Goal: Task Accomplishment & Management: Complete application form

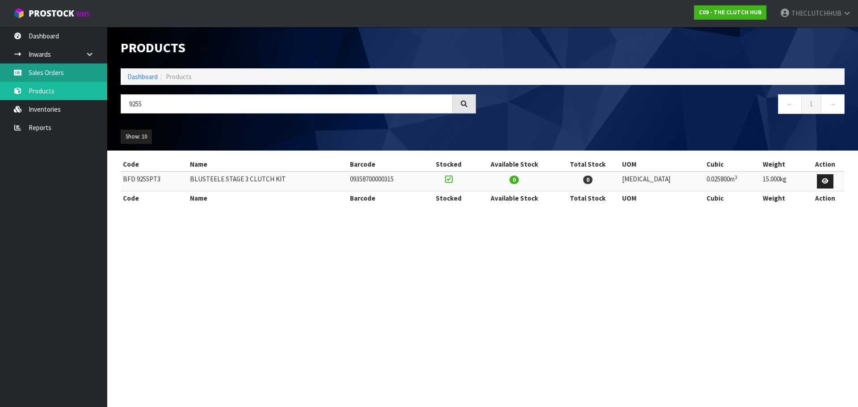
click at [61, 68] on link "Sales Orders" at bounding box center [53, 72] width 107 height 18
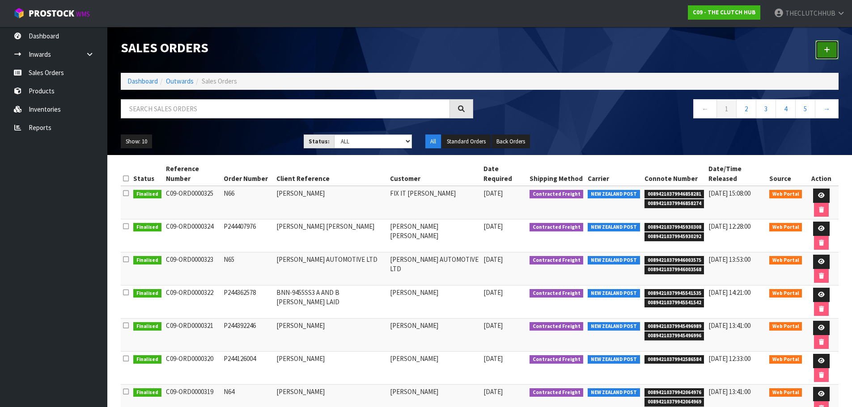
click at [830, 44] on link at bounding box center [826, 49] width 23 height 19
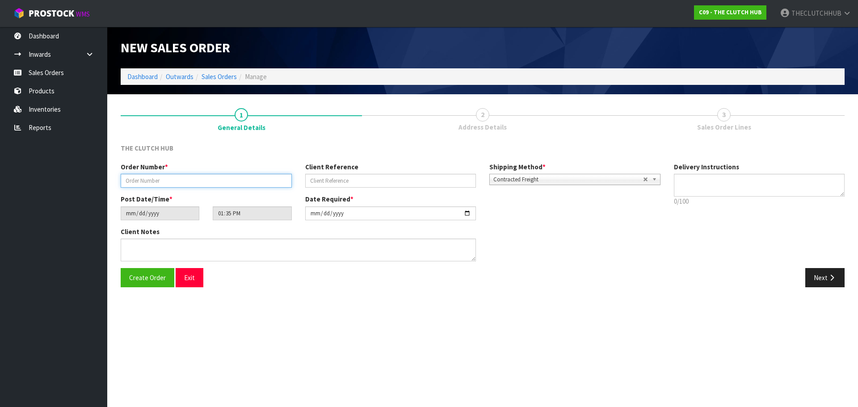
click at [177, 179] on input "text" at bounding box center [206, 181] width 171 height 14
paste input "P244458595"
type input "P244458595"
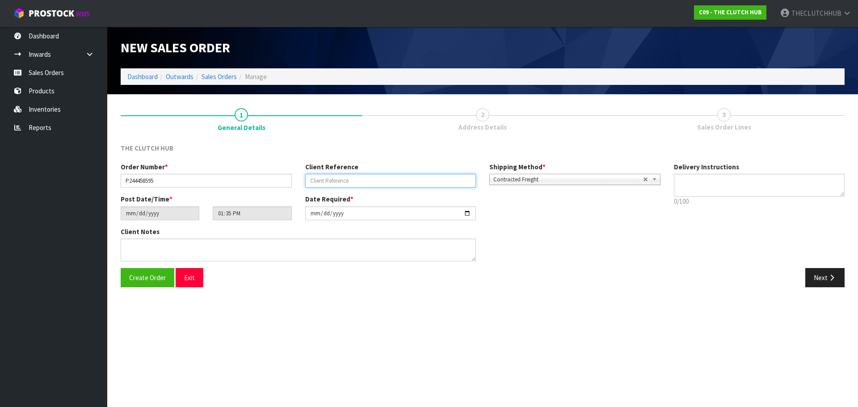
click at [331, 184] on input "text" at bounding box center [390, 181] width 171 height 14
paste input "CASSINA"
type input "[PERSON_NAME]"
click at [127, 284] on button "Create Order" at bounding box center [148, 277] width 54 height 19
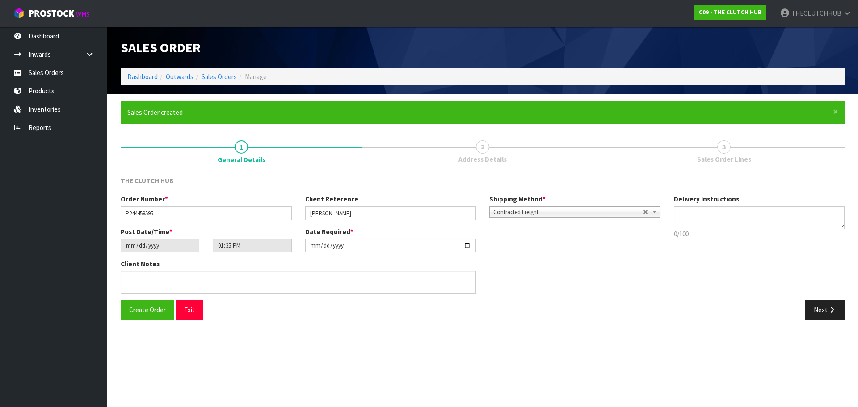
type input "15:35:00.000"
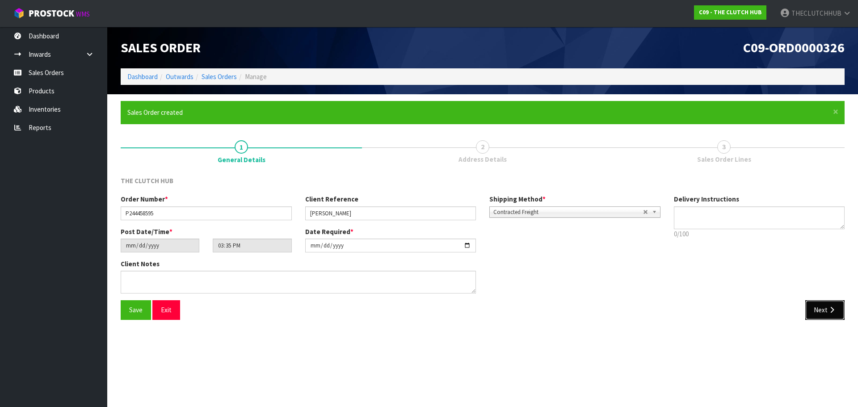
click at [823, 305] on button "Next" at bounding box center [824, 309] width 39 height 19
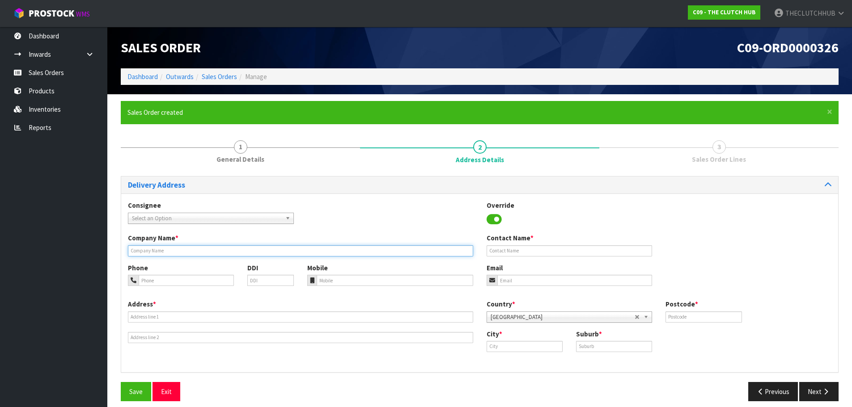
click at [163, 247] on input "text" at bounding box center [300, 250] width 345 height 11
paste input "CASSINA"
type input "[PERSON_NAME]"
drag, startPoint x: 163, startPoint y: 246, endPoint x: 127, endPoint y: 249, distance: 35.8
click at [117, 246] on div "× Close Sales Order created 1 General Details 2 Address Details 3 Sales Order L…" at bounding box center [479, 254] width 731 height 307
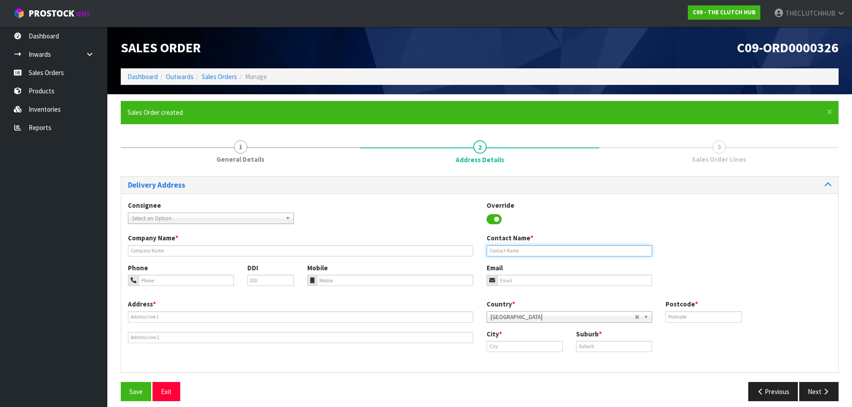
paste input "[PERSON_NAME]"
type input "[PERSON_NAME]"
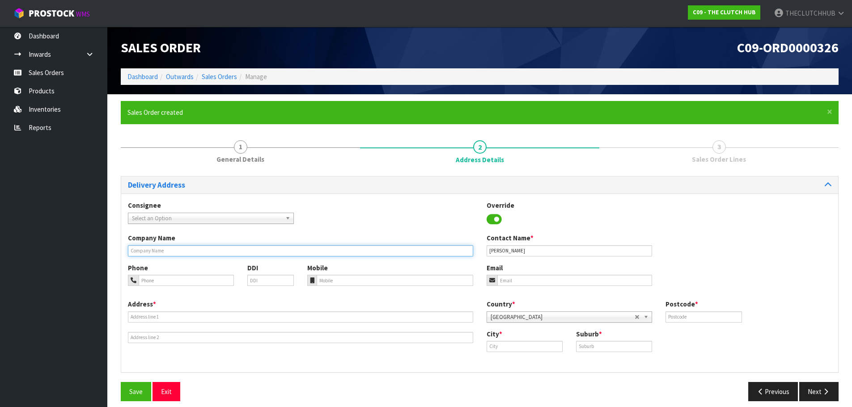
click at [194, 254] on input "text" at bounding box center [300, 250] width 345 height 11
paste input "[PERSON_NAME]"
type input "[PERSON_NAME]"
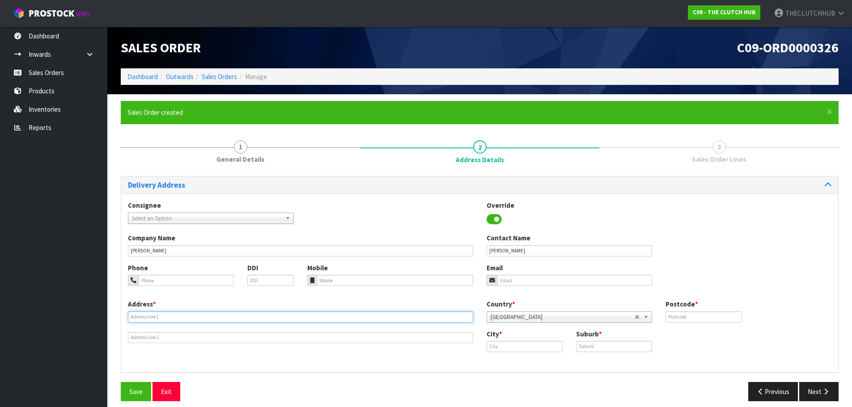
click at [138, 319] on input "text" at bounding box center [300, 317] width 345 height 11
paste input "[STREET_ADDRESS]"
type input "[STREET_ADDRESS]"
paste input "[EMAIL_ADDRESS][DOMAIN_NAME]"
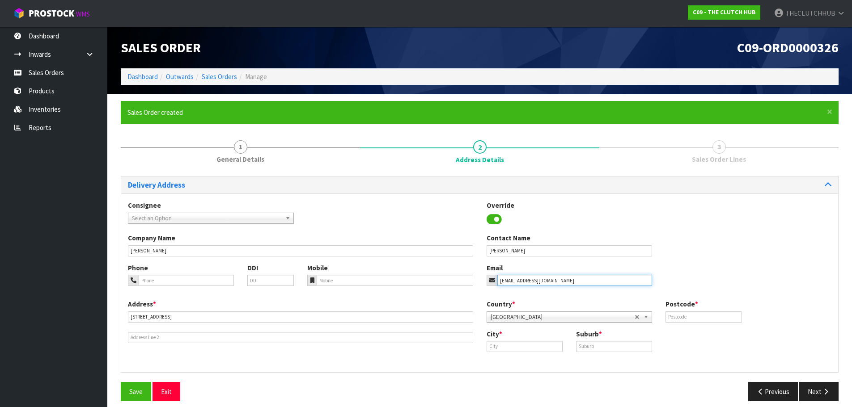
type input "[EMAIL_ADDRESS][DOMAIN_NAME]"
click at [331, 278] on input "tel" at bounding box center [394, 280] width 156 height 11
paste input "0272567223"
type input "0272567223"
click at [671, 318] on input "text" at bounding box center [703, 317] width 76 height 11
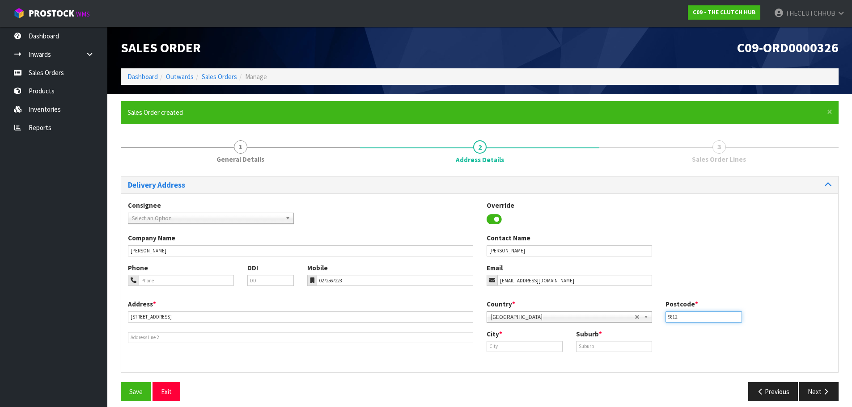
type input "9812"
click at [539, 346] on input "text" at bounding box center [524, 346] width 76 height 11
type input "a"
click at [506, 367] on link "Inve rcargill" at bounding box center [522, 362] width 71 height 12
type input "Invercargill"
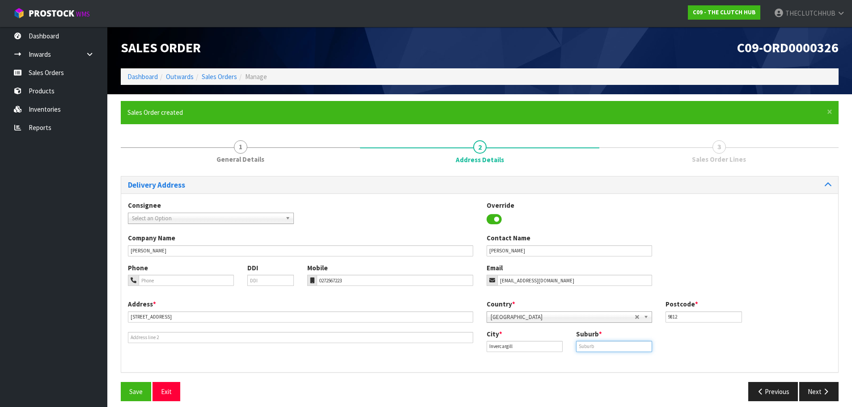
click at [589, 344] on input "text" at bounding box center [614, 346] width 76 height 11
type input "[PERSON_NAME]"
click at [128, 388] on button "Save" at bounding box center [136, 391] width 30 height 19
click at [813, 399] on button "Next" at bounding box center [818, 391] width 39 height 19
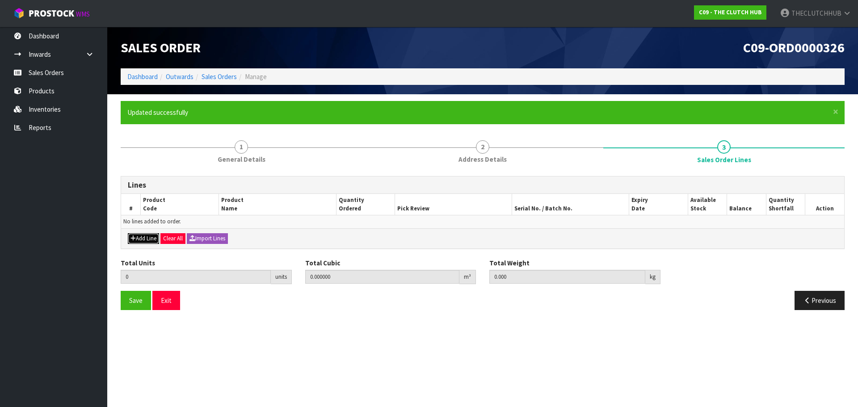
click at [157, 240] on button "Add Line" at bounding box center [143, 238] width 31 height 11
type input "0"
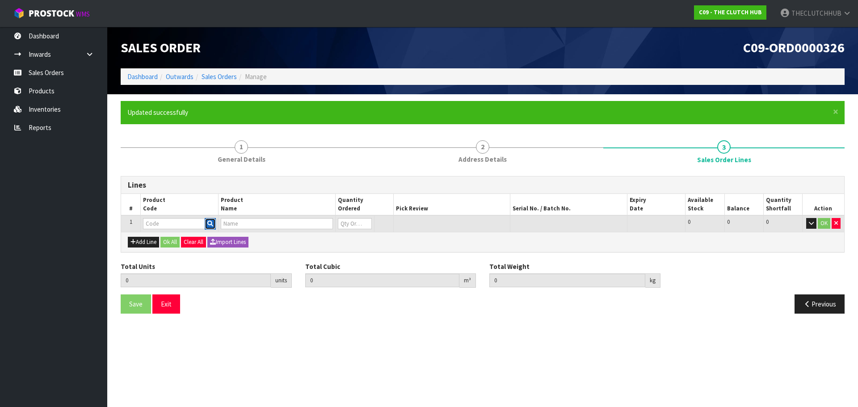
click at [210, 224] on icon "button" at bounding box center [210, 224] width 6 height 6
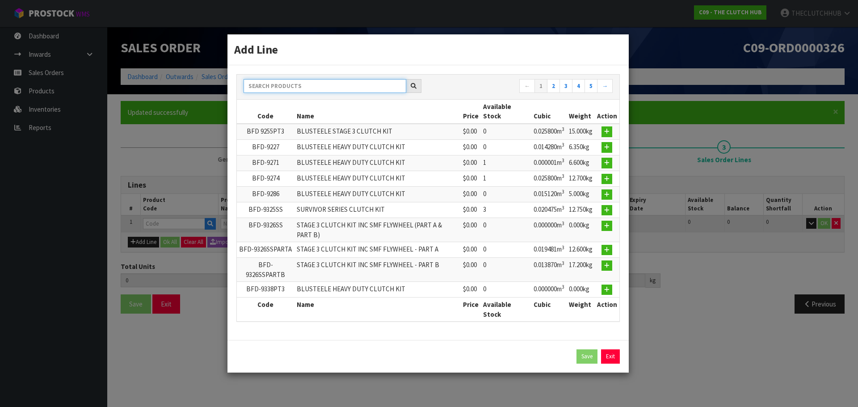
click at [312, 83] on input "text" at bounding box center [325, 86] width 163 height 14
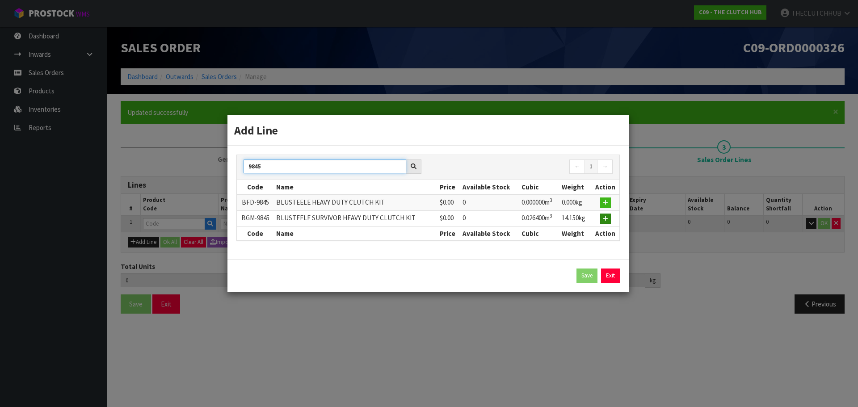
type input "9845"
click at [606, 221] on icon "button" at bounding box center [605, 219] width 5 height 6
type input "0.000000"
type input "0.000"
type input "BGM-9845"
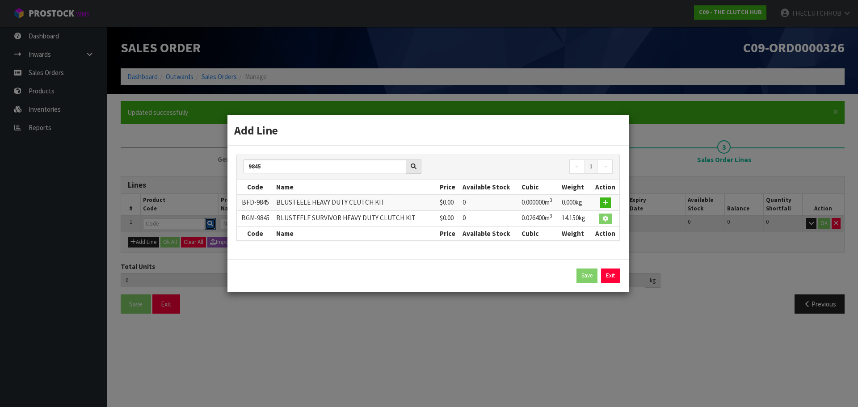
type input "BLUSTEELE SURVIVOR HEAVY DUTY CLUTCH KIT"
type input "0"
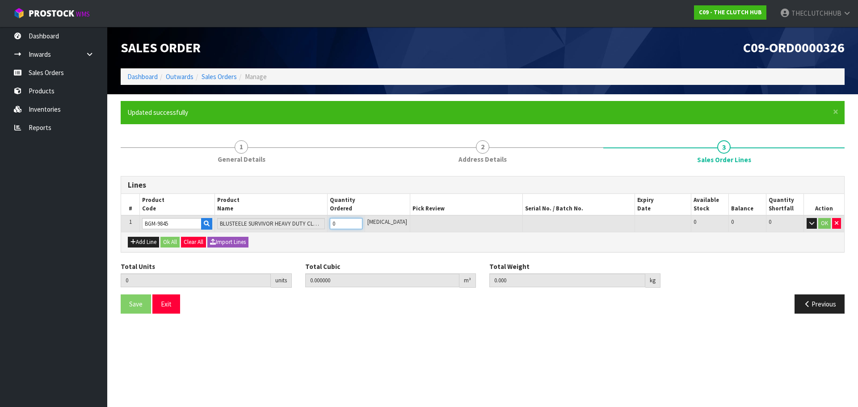
click at [332, 224] on tr "1 BGM-9845 BLUSTEELE SURVIVOR HEAVY DUTY CLUTCH KIT 0 [MEDICAL_DATA] 0 0 0 OK" at bounding box center [482, 223] width 723 height 17
type input "1"
type input "0.0264"
type input "14.15"
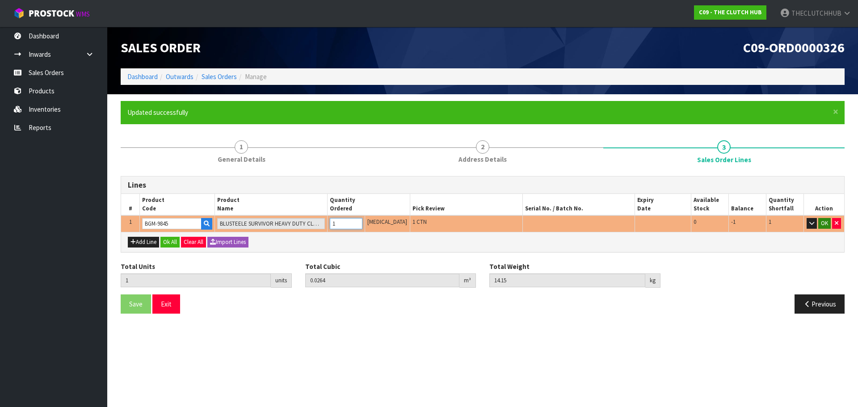
type input "1"
click at [825, 225] on button "OK" at bounding box center [824, 223] width 13 height 11
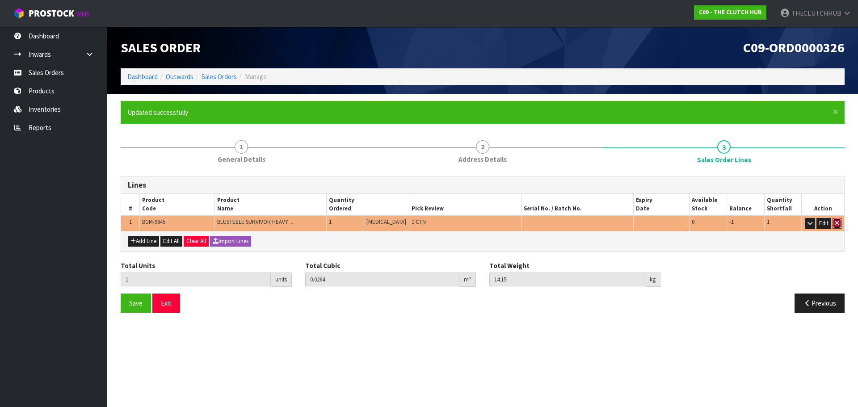
click at [835, 223] on icon "button" at bounding box center [837, 223] width 4 height 6
type input "0"
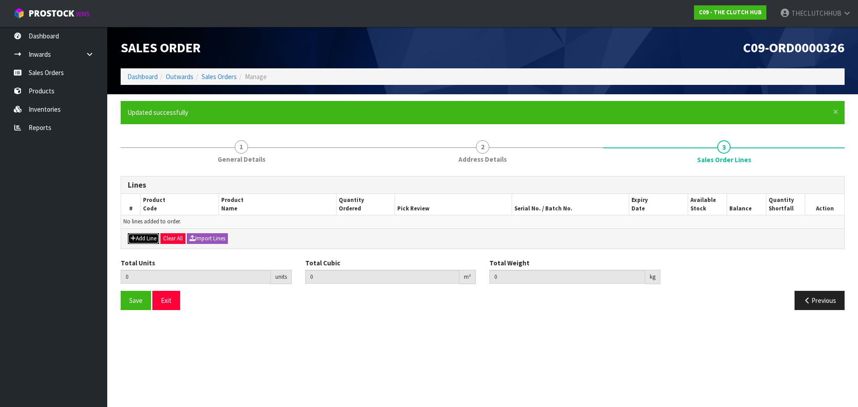
click at [142, 241] on button "Add Line" at bounding box center [143, 238] width 31 height 11
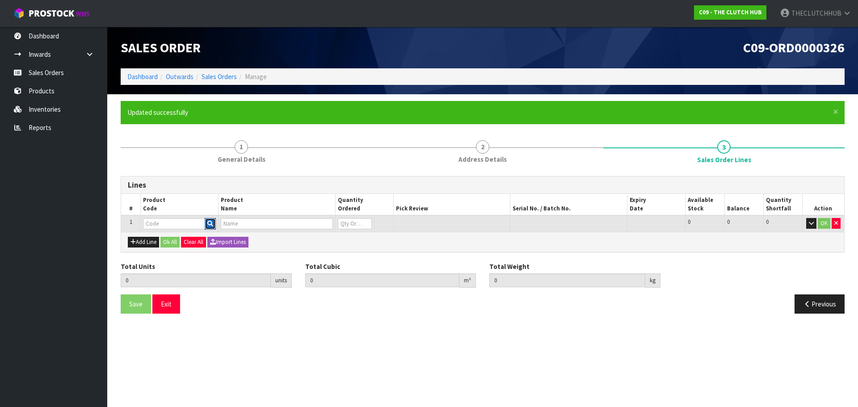
click at [212, 224] on icon "button" at bounding box center [210, 224] width 6 height 6
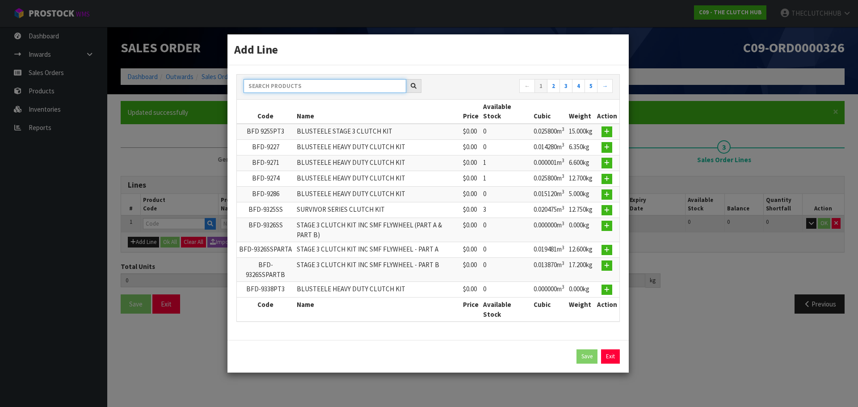
click at [300, 88] on input "text" at bounding box center [325, 86] width 163 height 14
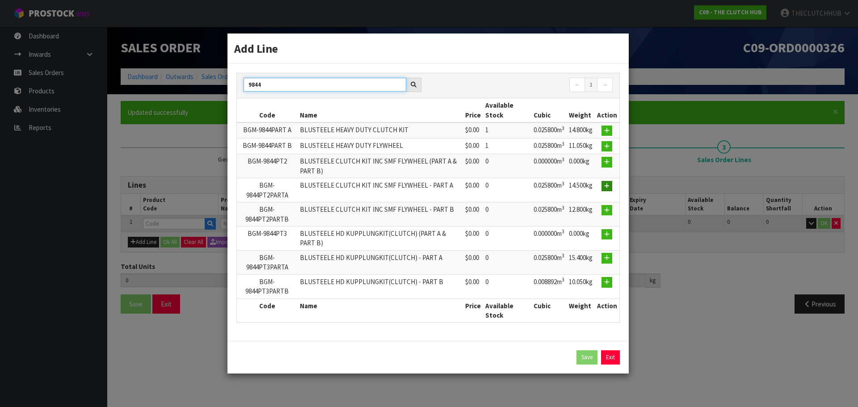
type input "9844"
click at [609, 187] on icon "button" at bounding box center [606, 186] width 5 height 6
type input "0.000000"
type input "0.000"
type input "BGM-9844PT2PARTA"
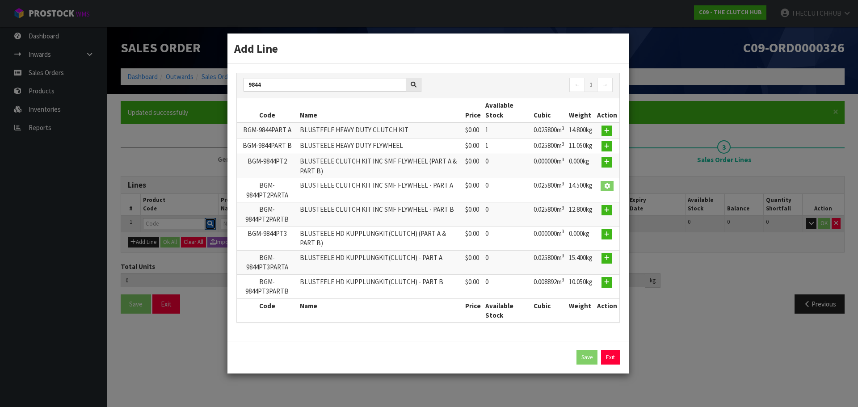
type input "BLUSTEELE CLUTCH KIT INC SMF FLYWHEEL - PART A"
type input "0"
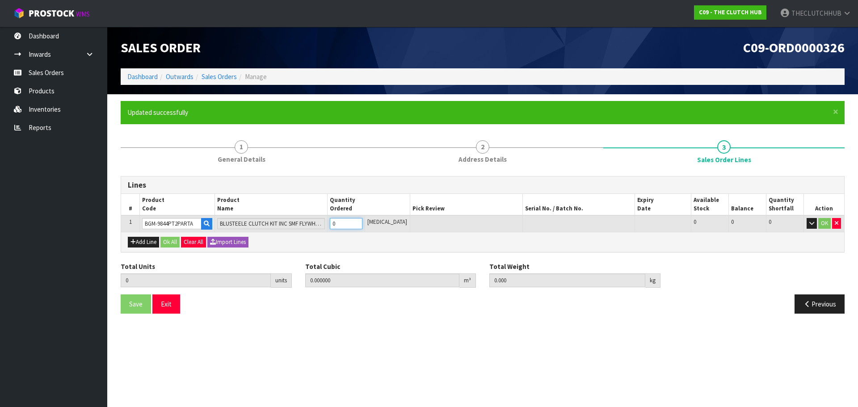
drag, startPoint x: 346, startPoint y: 223, endPoint x: 341, endPoint y: 223, distance: 4.9
click at [341, 223] on input "0" at bounding box center [346, 223] width 33 height 11
type input "1"
type input "0.0258"
type input "14.5"
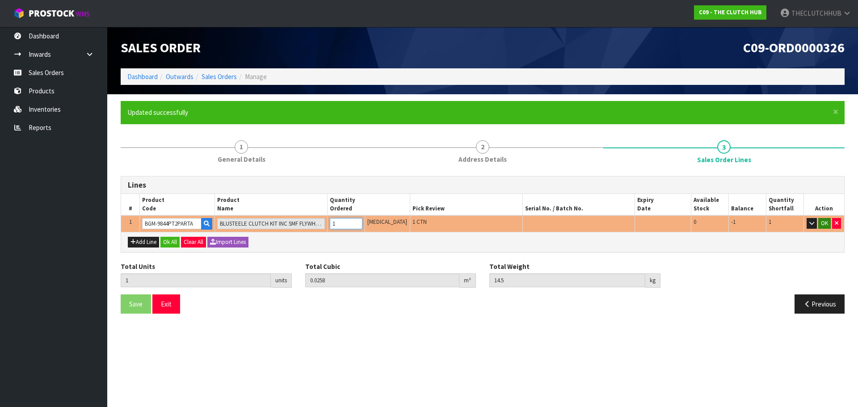
type input "1"
click at [827, 221] on button "OK" at bounding box center [824, 223] width 13 height 11
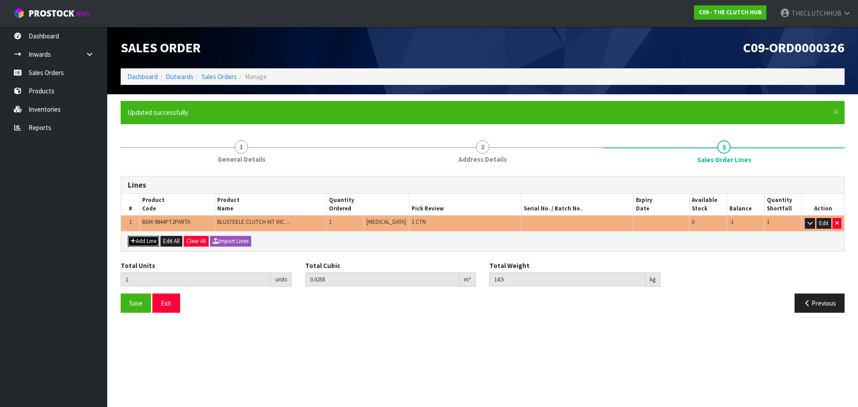
click at [151, 242] on button "Add Line" at bounding box center [143, 241] width 31 height 11
type input "0"
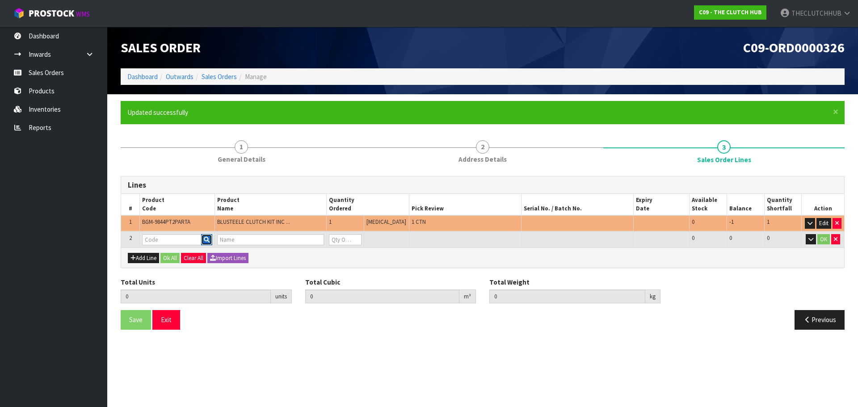
click at [207, 243] on button "button" at bounding box center [206, 240] width 11 height 12
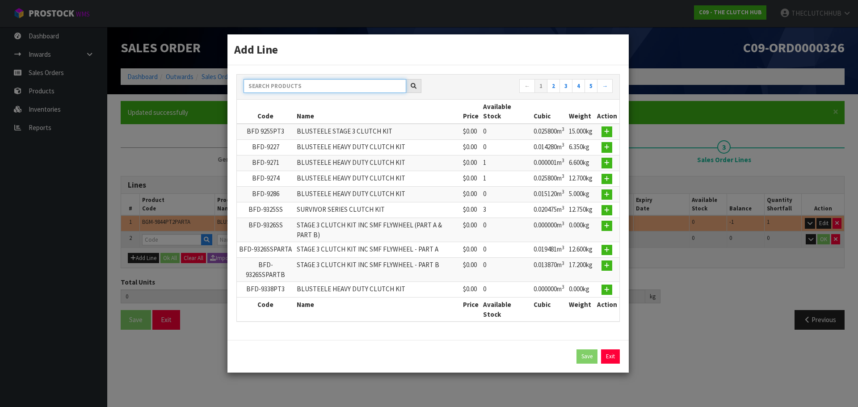
click at [345, 91] on input "text" at bounding box center [325, 86] width 163 height 14
type input "8"
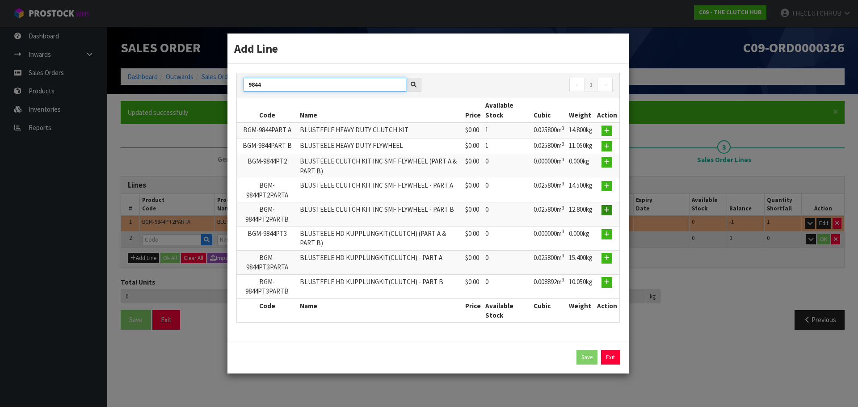
type input "9844"
click at [605, 214] on button "button" at bounding box center [607, 210] width 11 height 11
type input "1"
type input "0.0258"
type input "14.5"
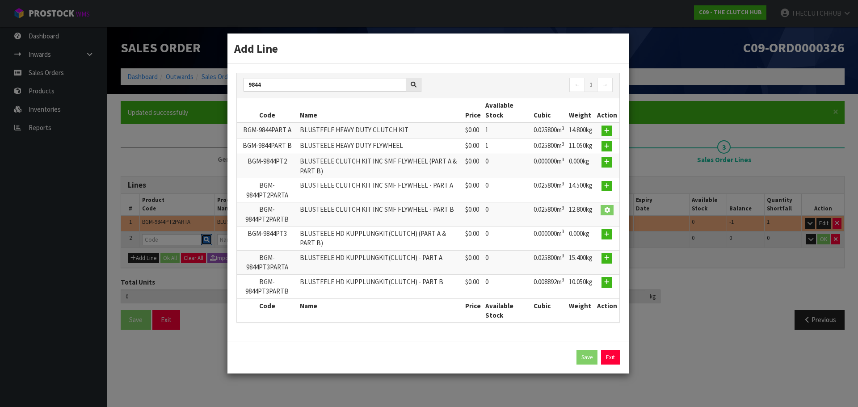
type input "BGM-9844PT2PARTB"
type input "BLUSTEELE CLUTCH KIT INC SMF FLYWHEEL - PART B"
type input "0"
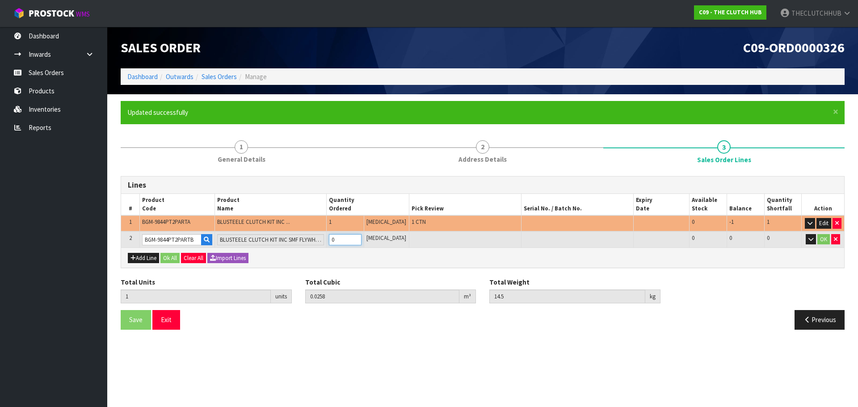
drag, startPoint x: 355, startPoint y: 242, endPoint x: 341, endPoint y: 241, distance: 14.3
click at [339, 241] on input "0" at bounding box center [345, 239] width 33 height 11
type input "2"
type input "0.034806"
type input "24.75"
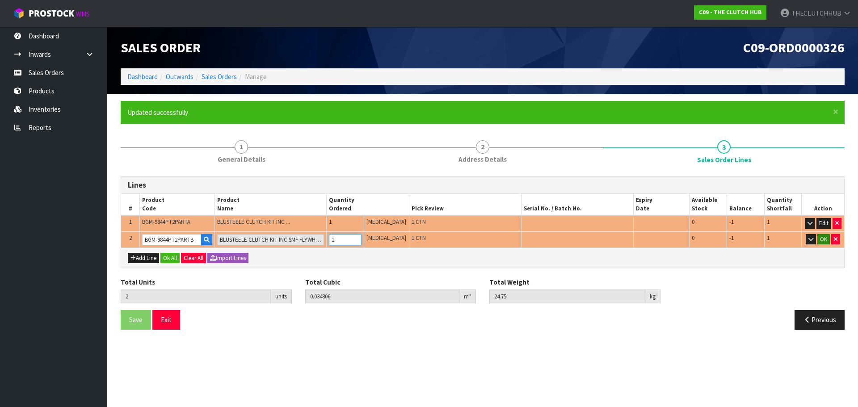
type input "1"
click at [824, 239] on button "OK" at bounding box center [824, 239] width 13 height 11
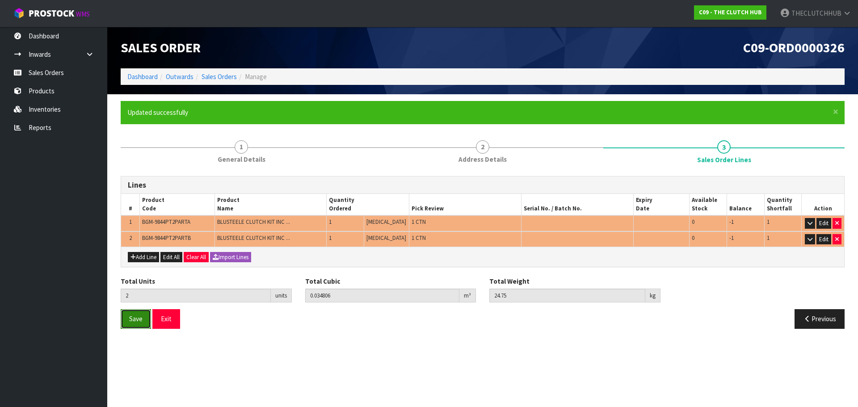
click at [128, 323] on button "Save" at bounding box center [136, 318] width 30 height 19
drag, startPoint x: 134, startPoint y: 321, endPoint x: 140, endPoint y: 322, distance: 5.9
click at [134, 321] on span "Save" at bounding box center [135, 319] width 13 height 8
click at [169, 322] on button "Exit" at bounding box center [166, 318] width 28 height 19
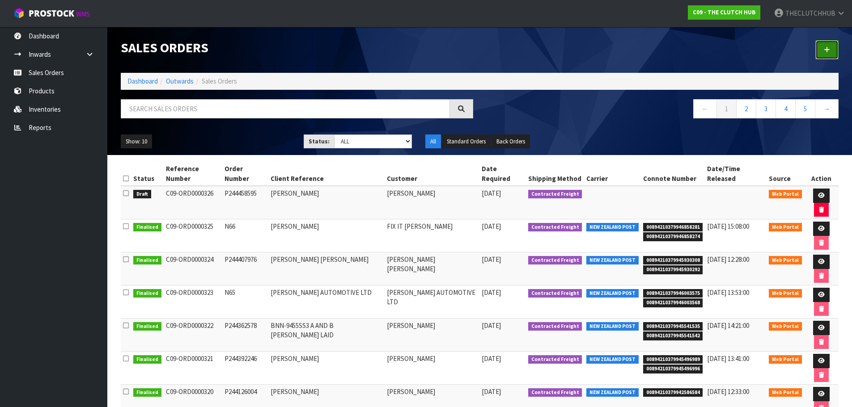
click at [832, 49] on link at bounding box center [826, 49] width 23 height 19
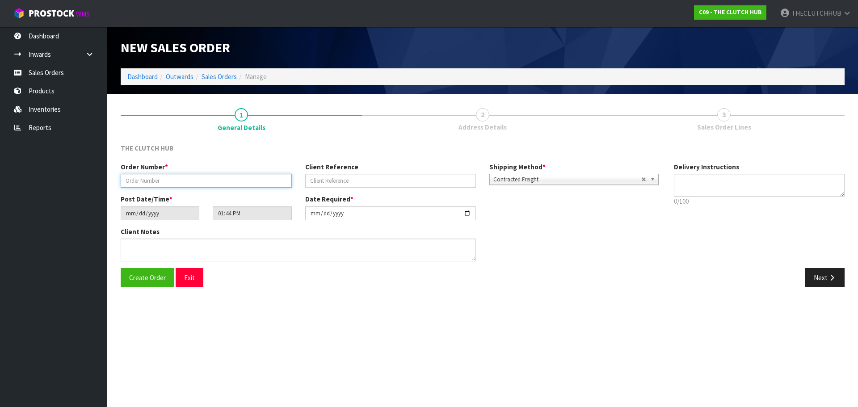
paste input "P244497780"
type input "P244497780"
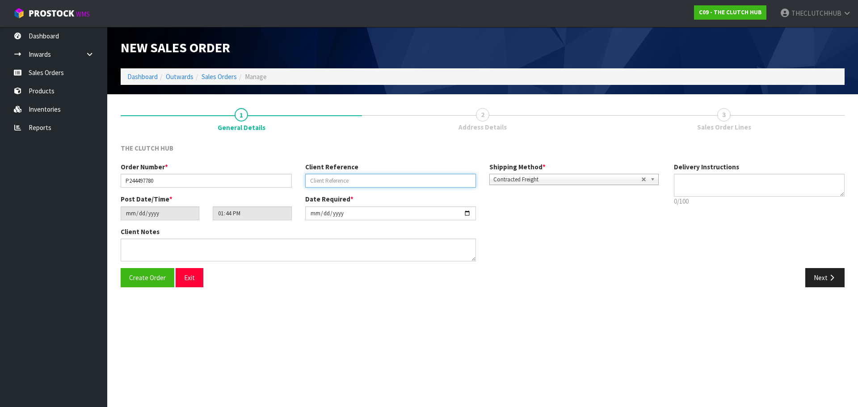
paste input "[PERSON_NAME]"
click at [350, 181] on input "[PERSON_NAME]" at bounding box center [390, 181] width 171 height 14
paste input "TE TAU"
type input "[PERSON_NAME]"
click at [152, 280] on span "Create Order" at bounding box center [147, 278] width 37 height 8
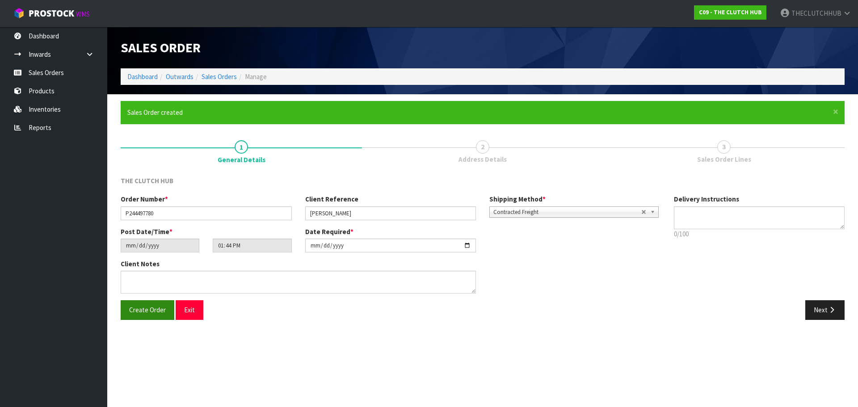
type input "15:44:00.000"
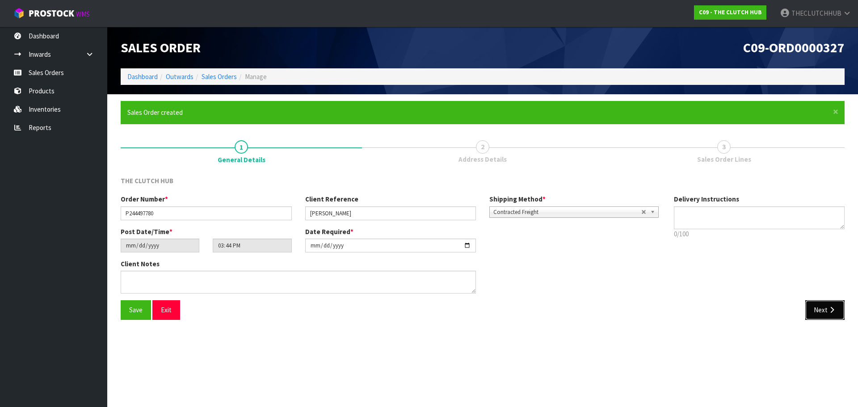
click at [806, 306] on button "Next" at bounding box center [824, 309] width 39 height 19
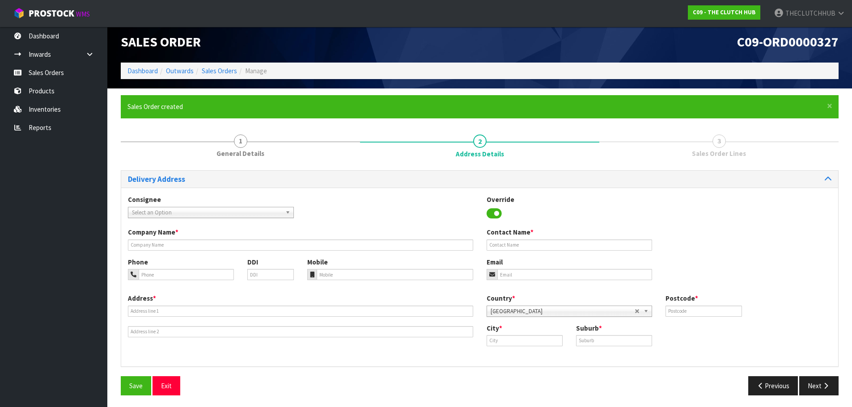
scroll to position [8, 0]
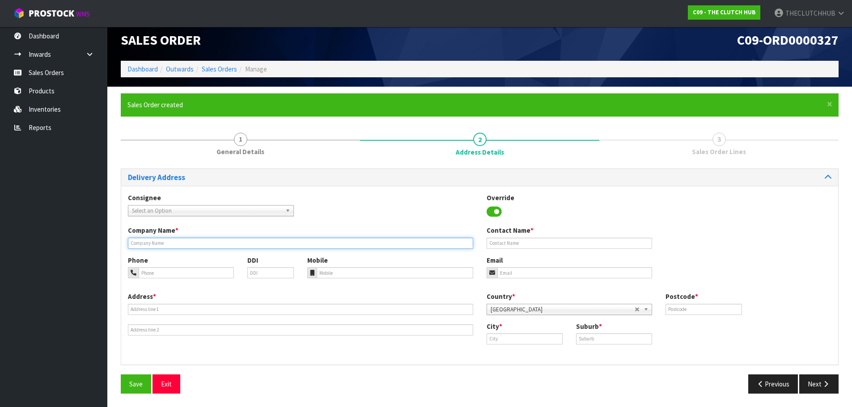
click at [154, 243] on input "text" at bounding box center [300, 243] width 345 height 11
paste input "[GEOGRAPHIC_DATA] CAMPUS AUTOMOTIVE"
type input "[GEOGRAPHIC_DATA] CAMPUS AUTOMOTIVE"
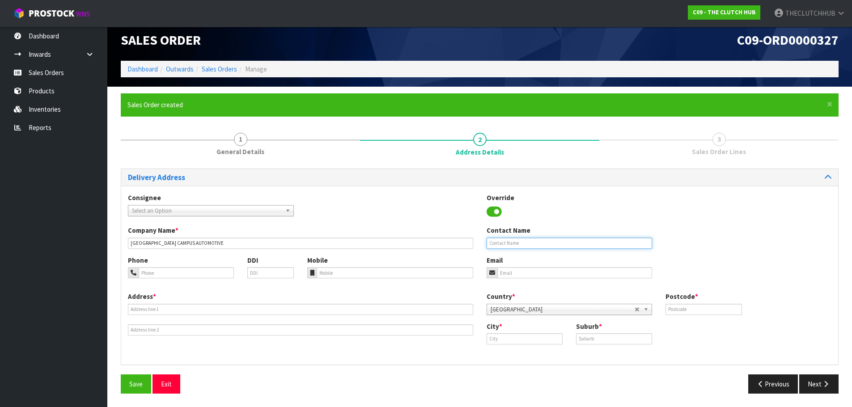
paste input "[PERSON_NAME]"
click at [533, 241] on input "[PERSON_NAME]" at bounding box center [569, 243] width 166 height 11
paste input "TE TAU"
type input "[PERSON_NAME]"
click at [161, 276] on input "tel" at bounding box center [186, 272] width 95 height 11
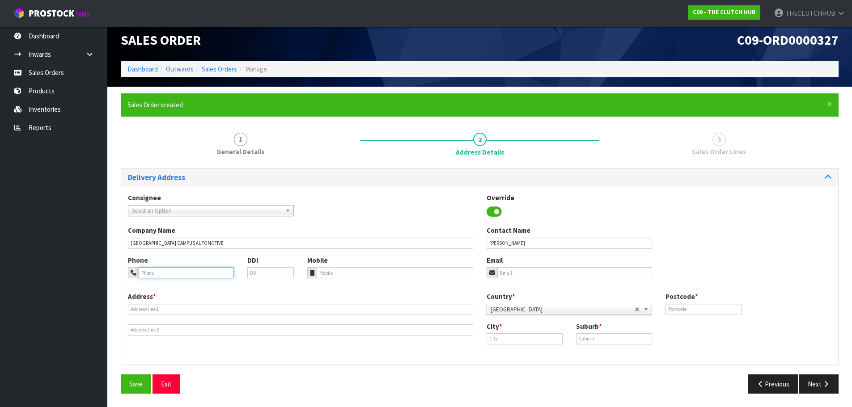
click at [153, 269] on input "tel" at bounding box center [186, 272] width 95 height 11
click at [367, 276] on input "tel" at bounding box center [394, 272] width 156 height 11
paste input "0272720920"
type input "0272720920"
click at [511, 336] on input "text" at bounding box center [524, 338] width 76 height 11
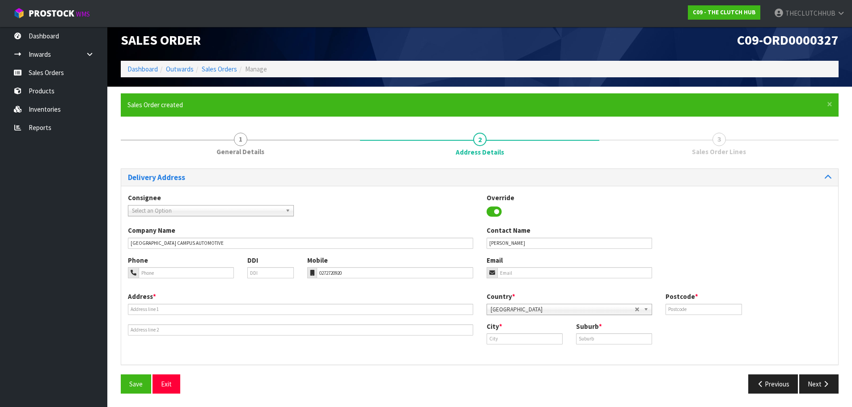
click at [524, 267] on div "Email" at bounding box center [569, 267] width 179 height 23
click at [523, 270] on input "email" at bounding box center [574, 272] width 155 height 11
paste input "[PERSON_NAME][EMAIL_ADDRESS][DOMAIN_NAME]"
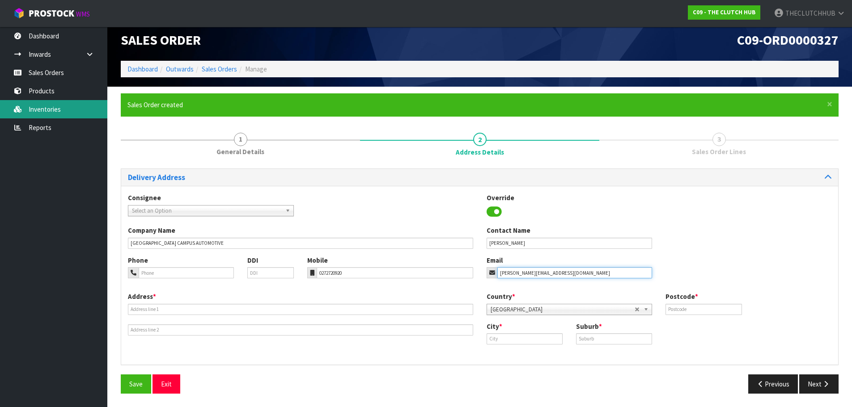
type input "[PERSON_NAME][EMAIL_ADDRESS][DOMAIN_NAME]"
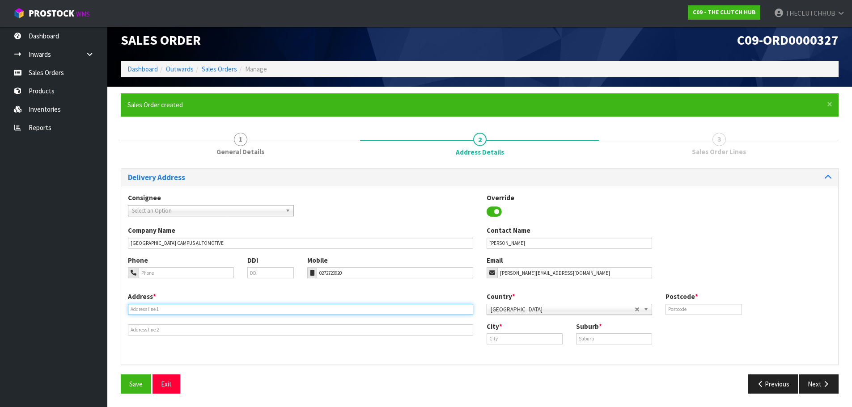
click at [144, 308] on input "text" at bounding box center [300, 309] width 345 height 11
paste input "[STREET_ADDRESS] CAMPUS AUTOMOTIVE"
type input "[STREET_ADDRESS] CAMPUS AUTOMOTIVE"
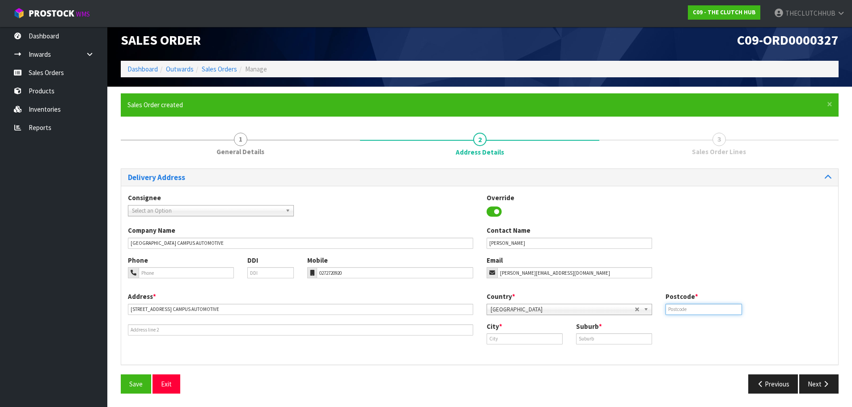
click at [687, 306] on input "text" at bounding box center [703, 309] width 76 height 11
type input "5810"
click at [511, 339] on input "text" at bounding box center [524, 338] width 76 height 11
click at [520, 357] on link "Master ton" at bounding box center [522, 354] width 71 height 12
type input "Masterton"
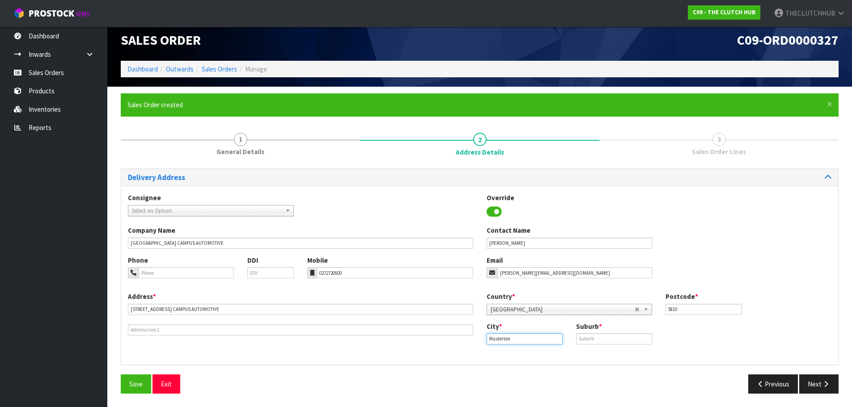
drag, startPoint x: 481, startPoint y: 341, endPoint x: 503, endPoint y: 338, distance: 22.0
click at [478, 341] on div "Address * [STREET_ADDRESS][GEOGRAPHIC_DATA] AUTOMOTIVE Country * [GEOGRAPHIC_DA…" at bounding box center [479, 325] width 717 height 66
paste input "MASTERTON"
type input "MASTERTON"
click at [134, 390] on button "Save" at bounding box center [136, 384] width 30 height 19
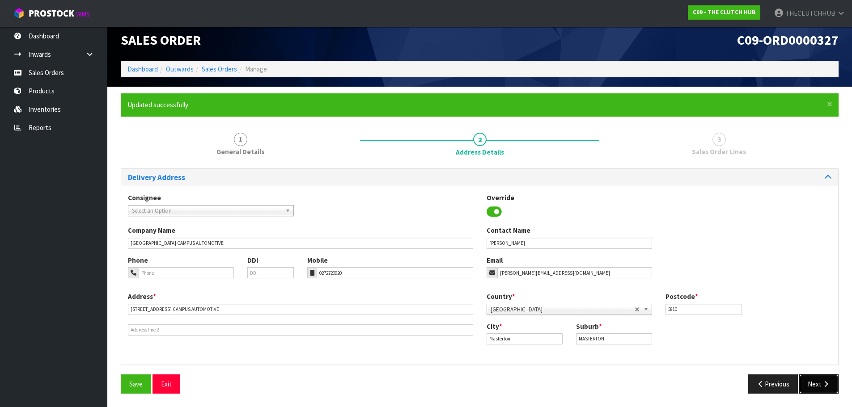
click at [818, 378] on button "Next" at bounding box center [818, 384] width 39 height 19
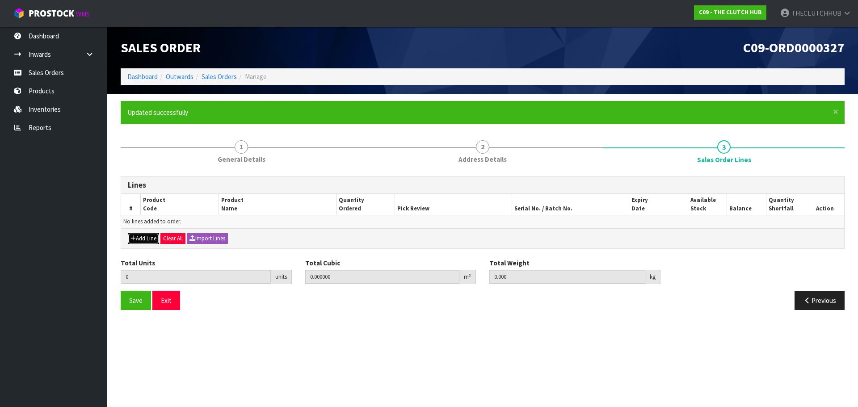
click at [139, 237] on button "Add Line" at bounding box center [143, 238] width 31 height 11
type input "0"
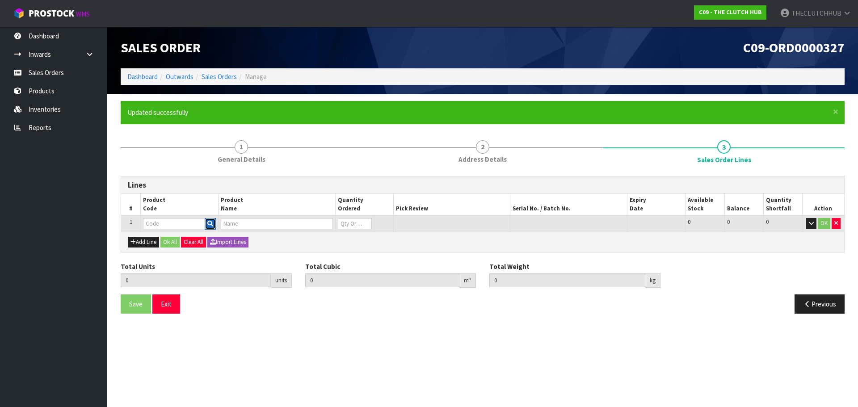
click at [209, 226] on icon "button" at bounding box center [210, 224] width 6 height 6
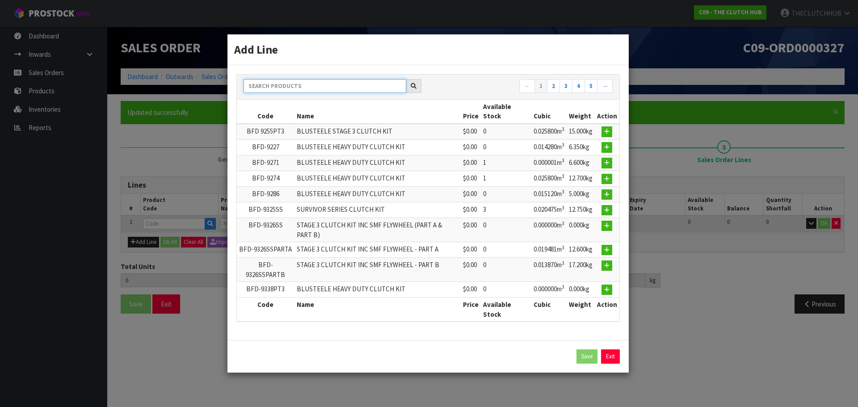
click at [327, 83] on input "text" at bounding box center [325, 86] width 163 height 14
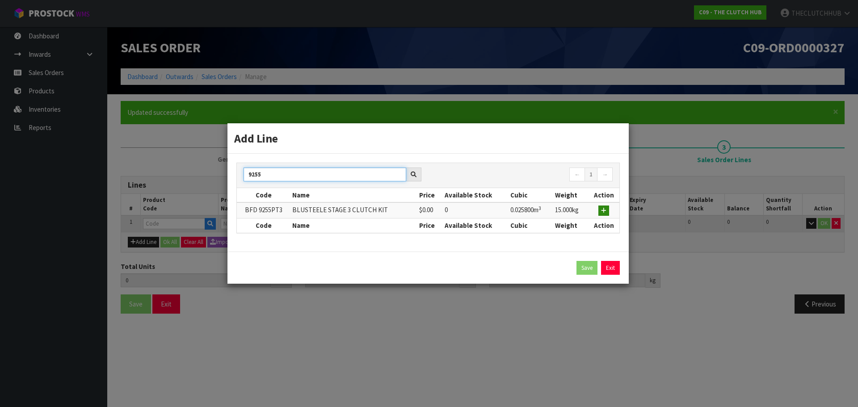
type input "9255"
click at [607, 211] on button "button" at bounding box center [604, 211] width 11 height 11
type input "0.000000"
type input "0.000"
type input "BFD 9255PT3"
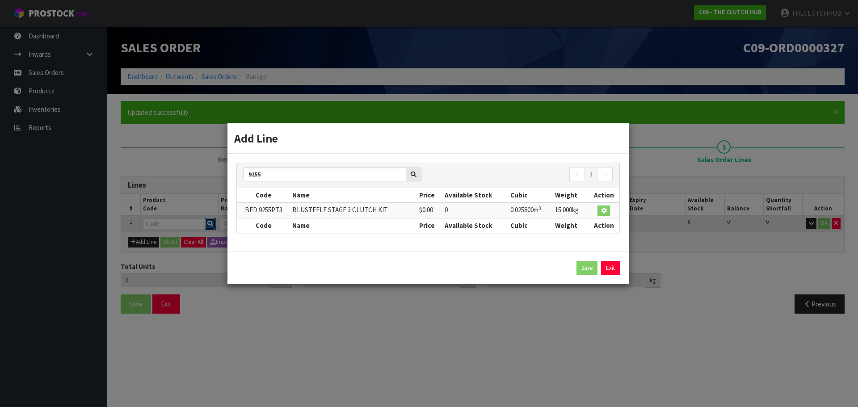
type input "BLUSTEELE STAGE 3 CLUTCH KIT"
type input "0"
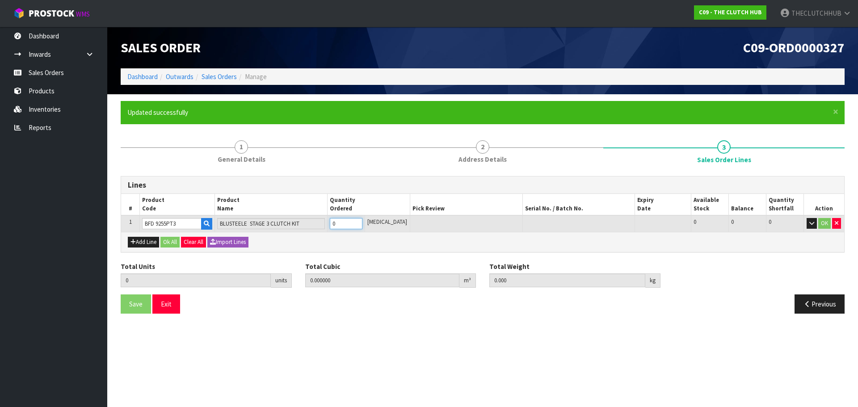
drag, startPoint x: 346, startPoint y: 225, endPoint x: 337, endPoint y: 225, distance: 8.9
click at [337, 225] on td "0" at bounding box center [346, 223] width 38 height 17
type input "1"
type input "0.0258"
type input "15"
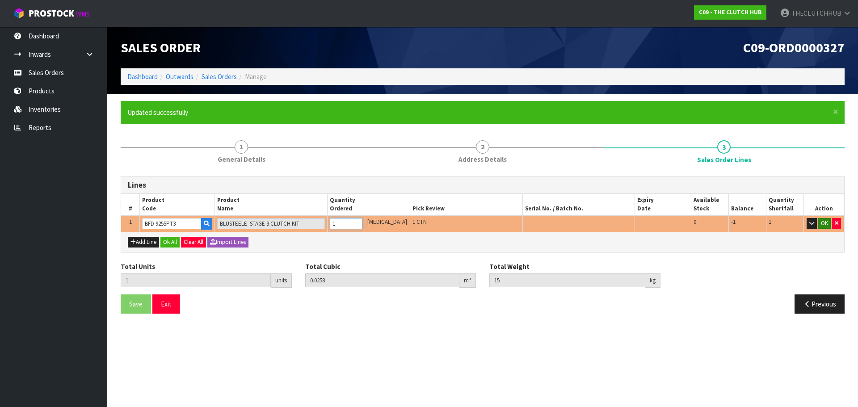
type input "1"
click at [822, 224] on button "OK" at bounding box center [824, 223] width 13 height 11
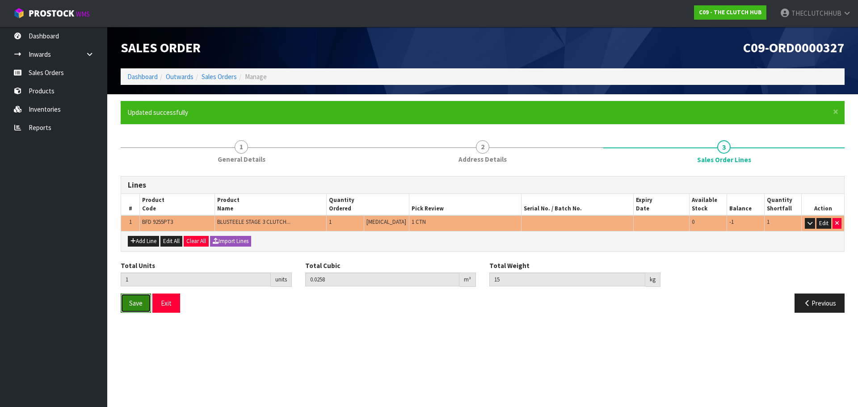
click at [135, 308] on button "Save" at bounding box center [136, 303] width 30 height 19
click at [130, 303] on span "Save" at bounding box center [135, 303] width 13 height 8
click at [171, 305] on button "Exit" at bounding box center [166, 303] width 28 height 19
